Goal: Task Accomplishment & Management: Manage account settings

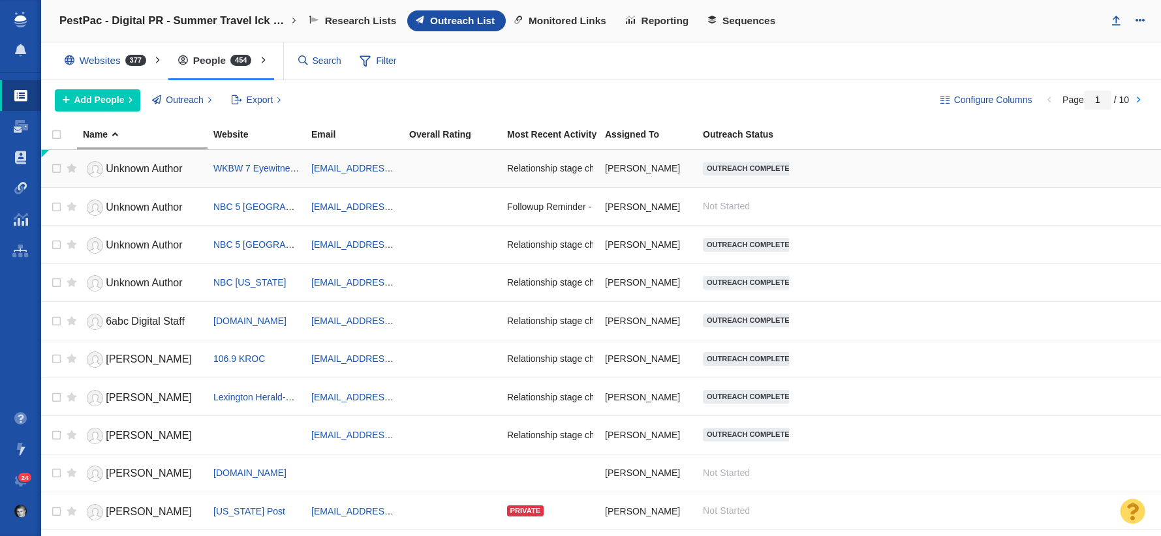
click at [407, 171] on td at bounding box center [452, 169] width 98 height 38
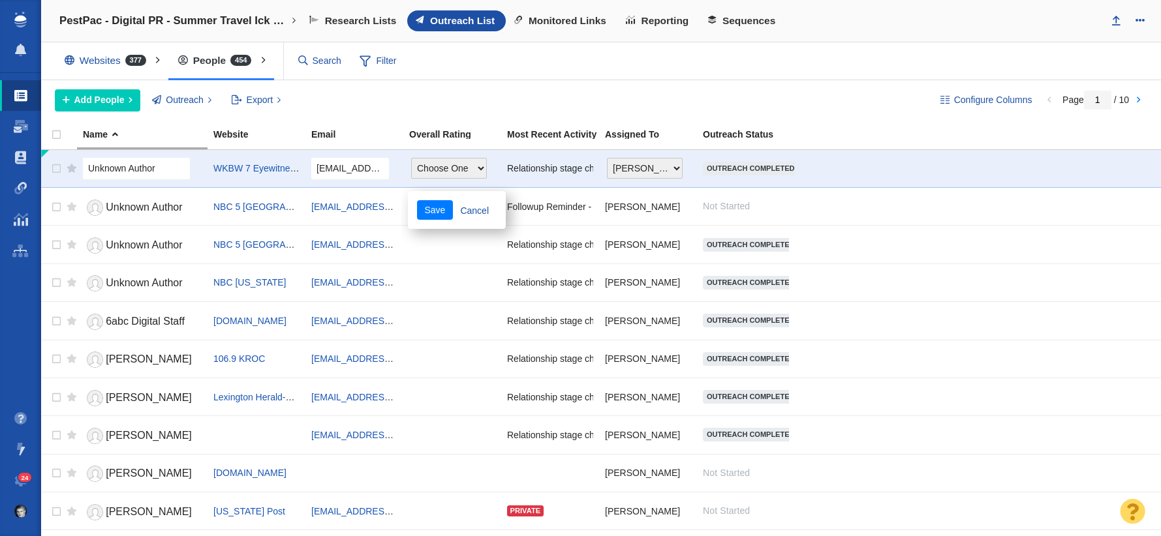
click at [403, 95] on div "Add People Add a Person Add From List of URLs Import from CSV Outreach No Conta…" at bounding box center [487, 100] width 864 height 22
click at [214, 164] on span "WKBW 7 Eyewitness News" at bounding box center [268, 168] width 111 height 10
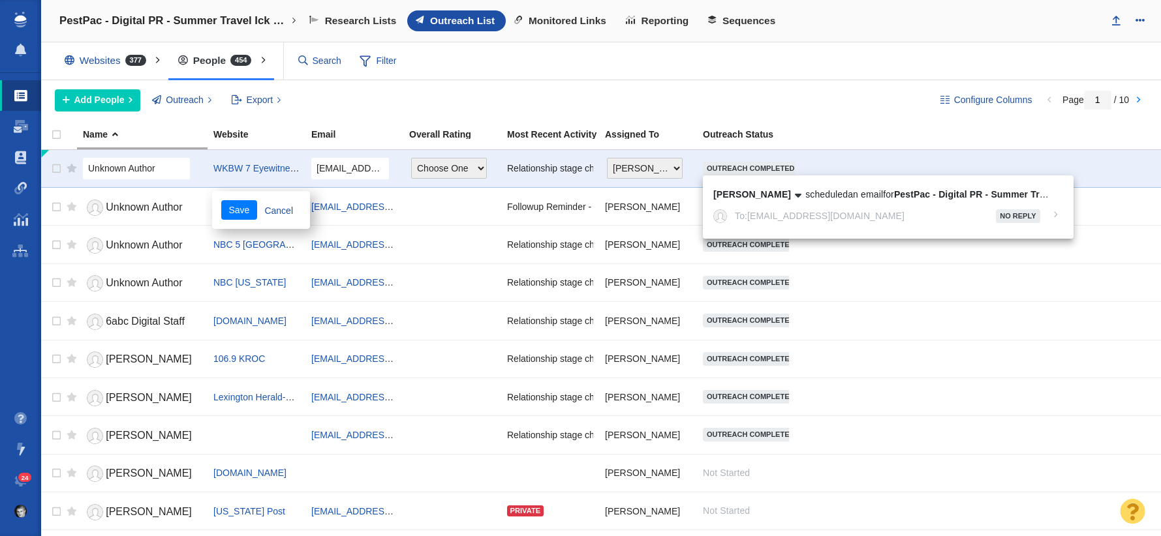
click at [788, 166] on span "Outreach Completed" at bounding box center [750, 168] width 87 height 7
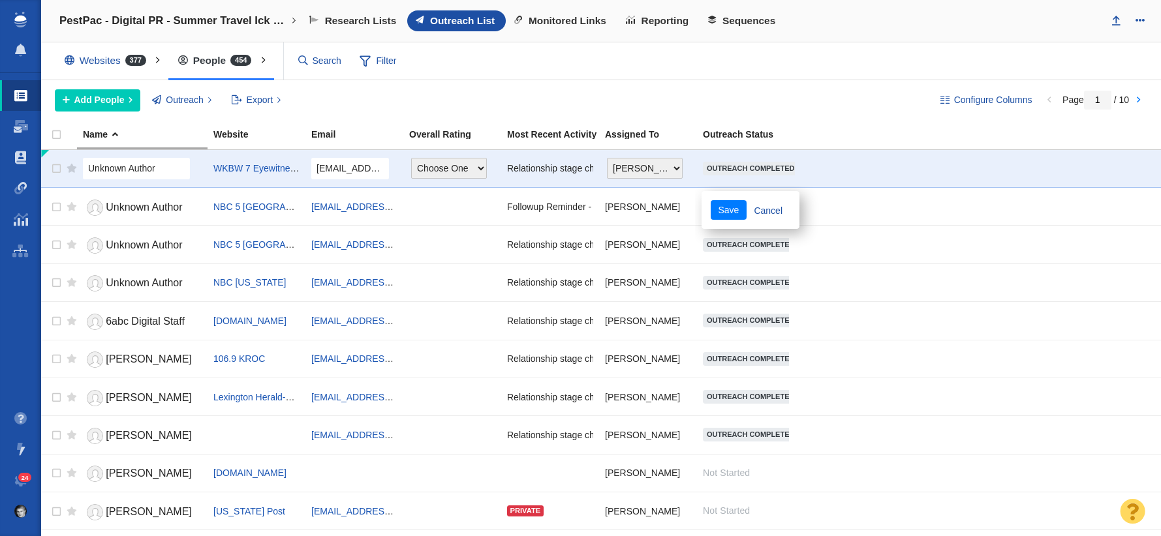
click at [491, 78] on div "Websites 377 All Websites Assigned To Me Recently Viewed Starred People 454 All…" at bounding box center [601, 61] width 1120 height 38
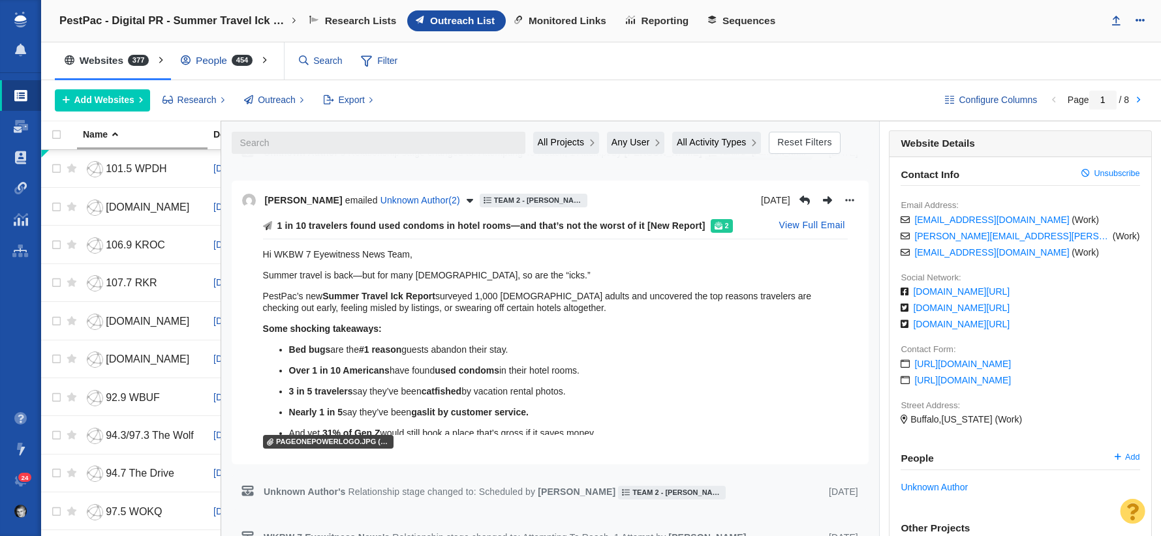
scroll to position [286, 0]
drag, startPoint x: 260, startPoint y: 250, endPoint x: 613, endPoint y: 427, distance: 395.7
click at [613, 429] on div "1 in 10 travelers found used condoms in hotel rooms—and that’s not the worst of…" at bounding box center [550, 333] width 616 height 239
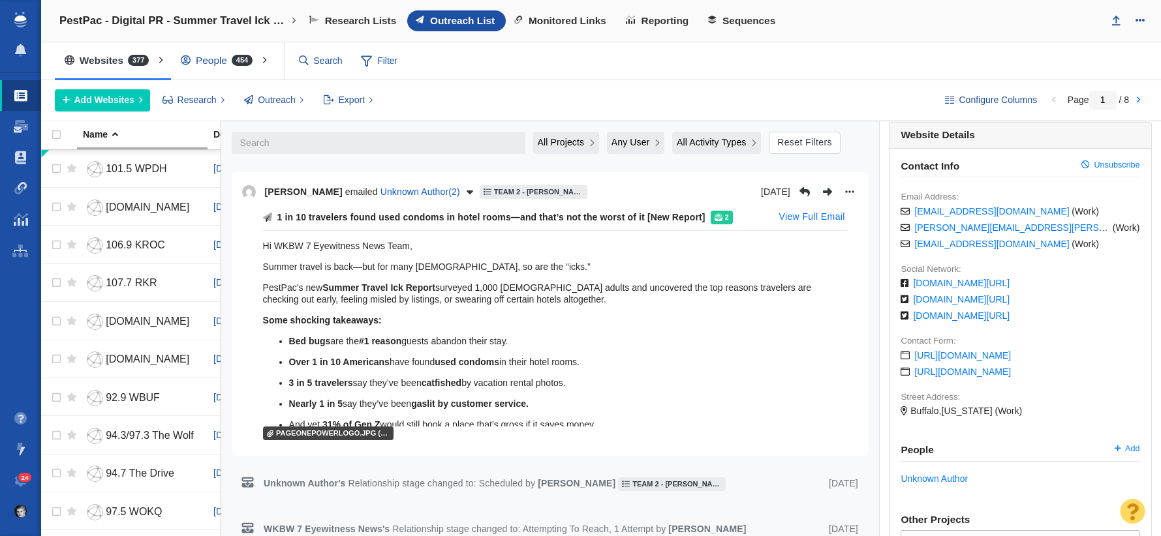
click at [802, 221] on button "View Full Email" at bounding box center [812, 217] width 82 height 21
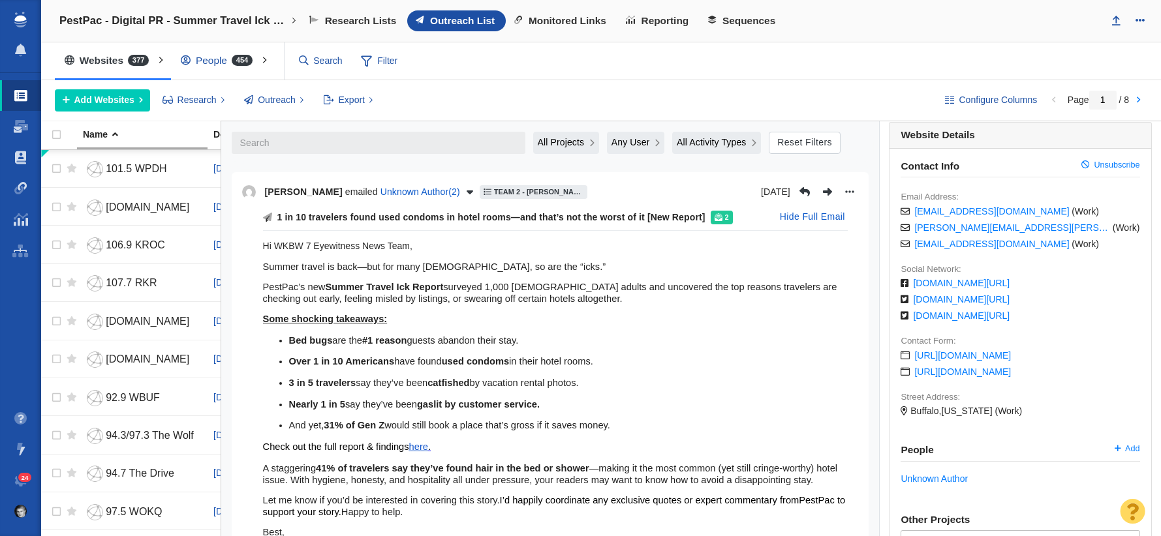
drag, startPoint x: 264, startPoint y: 244, endPoint x: 608, endPoint y: 389, distance: 373.8
click at [608, 389] on div "1 in 10 travelers found used condoms in hotel rooms—and that’s not the worst of…" at bounding box center [550, 417] width 616 height 421
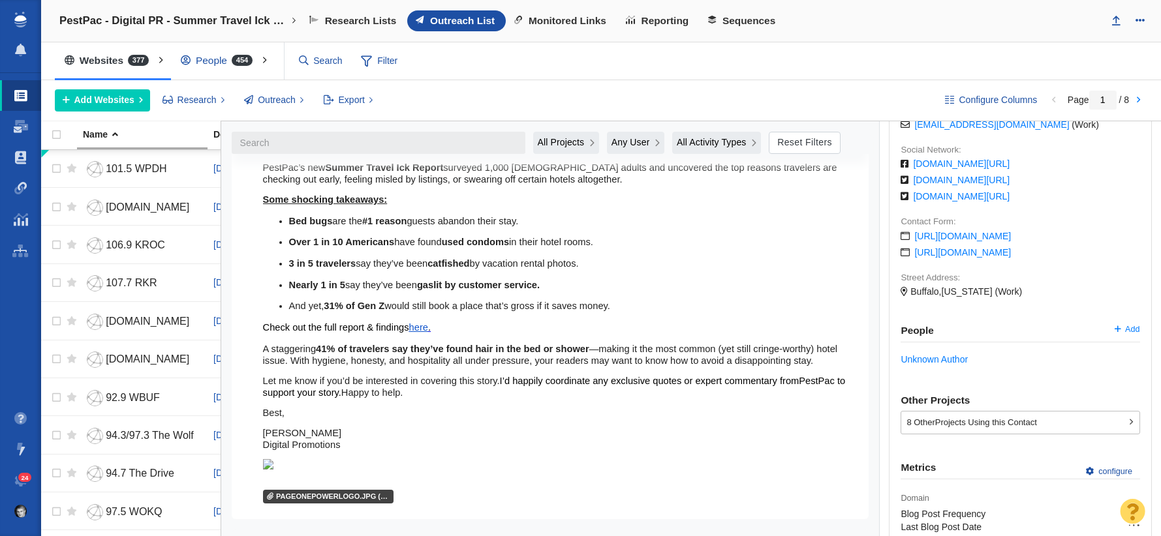
scroll to position [412, 0]
click at [422, 395] on p "Let me know if you’d be interested in covering this story. I’d happily coordina…" at bounding box center [555, 385] width 585 height 23
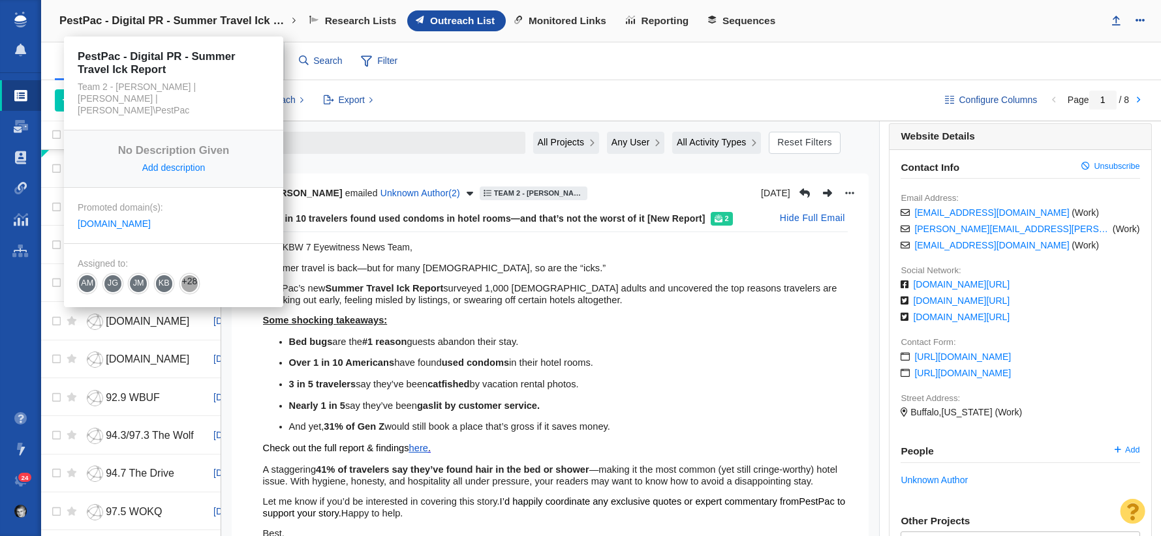
scroll to position [285, 0]
